Goal: Go to known website: Access a specific website the user already knows

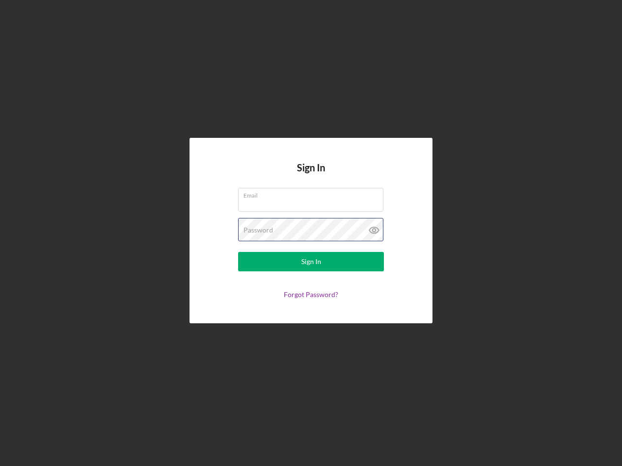
click at [311, 233] on div "Password" at bounding box center [311, 230] width 146 height 24
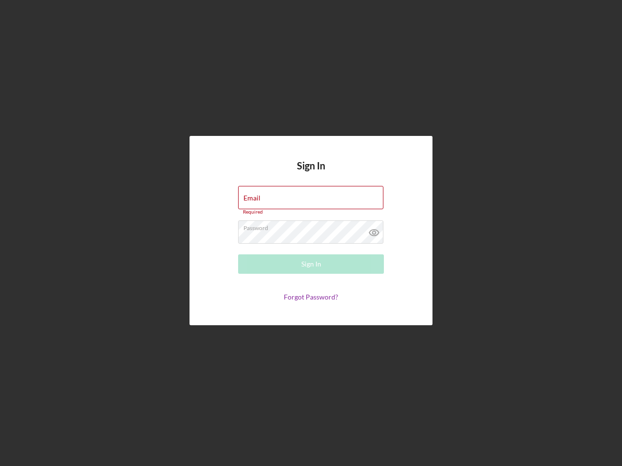
click at [374, 230] on icon at bounding box center [374, 233] width 24 height 24
